Goal: Task Accomplishment & Management: Manage account settings

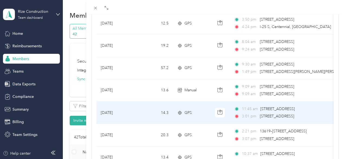
scroll to position [114, 0]
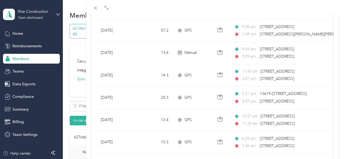
click at [37, 59] on div "[PERSON_NAME] Archive Trips Expenses Reports Member info Program Rates Work hou…" at bounding box center [172, 79] width 344 height 159
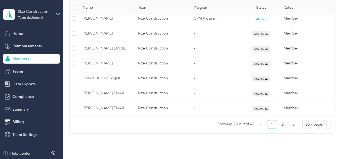
scroll to position [449, 0]
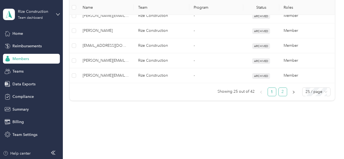
click at [281, 90] on link "2" at bounding box center [283, 92] width 8 height 8
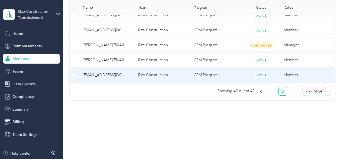
click at [110, 73] on span "[EMAIL_ADDRESS][DOMAIN_NAME]" at bounding box center [106, 75] width 47 height 6
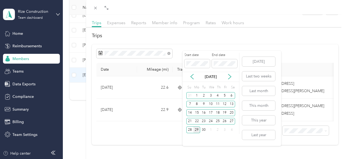
click at [196, 129] on div "29" at bounding box center [196, 129] width 7 height 7
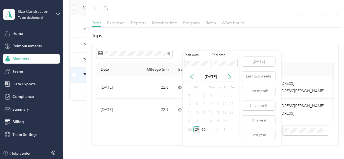
click at [197, 128] on div "29" at bounding box center [196, 129] width 7 height 7
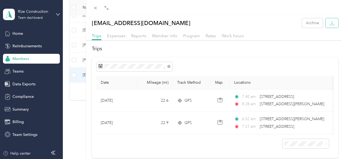
click at [330, 23] on icon "button" at bounding box center [332, 22] width 5 height 5
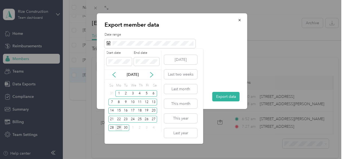
click at [118, 125] on div "29" at bounding box center [118, 127] width 7 height 7
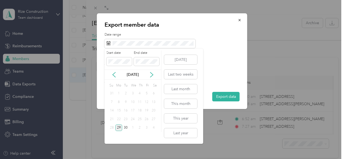
click at [119, 127] on div "29" at bounding box center [118, 127] width 7 height 7
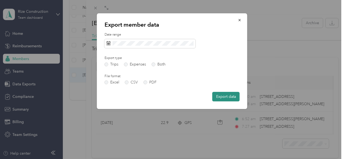
click at [222, 96] on button "Export data" at bounding box center [225, 96] width 27 height 9
